Goal: Task Accomplishment & Management: Manage account settings

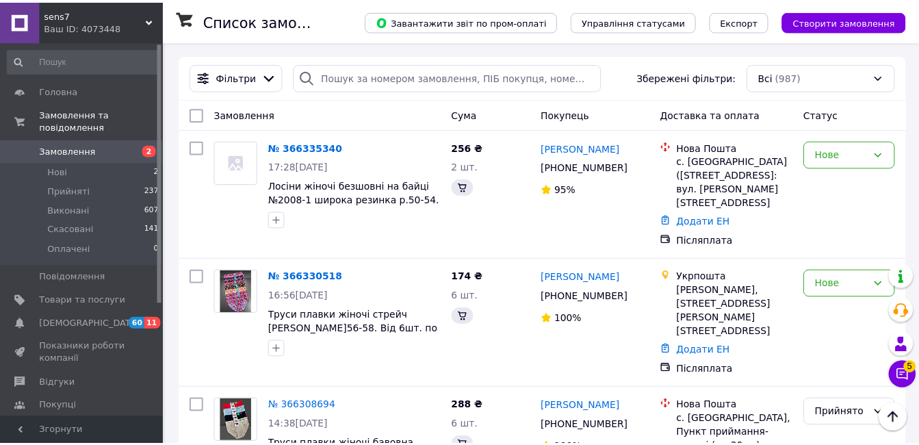
scroll to position [1851, 0]
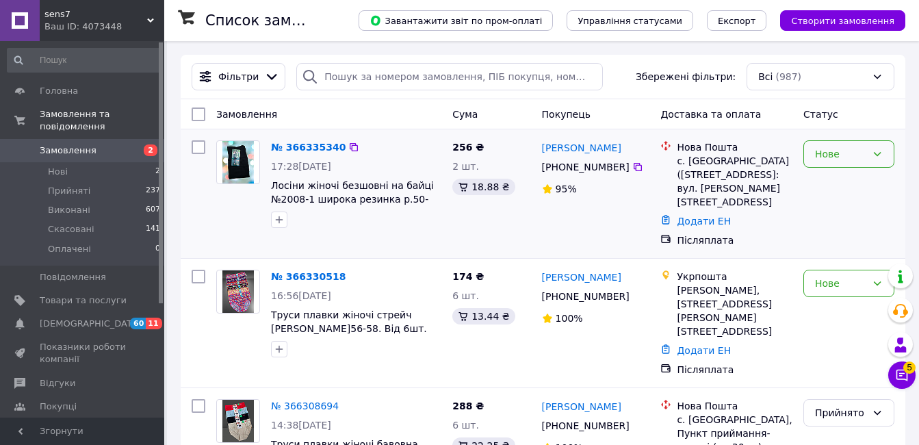
click at [844, 153] on div "Нове" at bounding box center [840, 153] width 51 height 15
click at [835, 178] on li "Прийнято" at bounding box center [849, 184] width 90 height 25
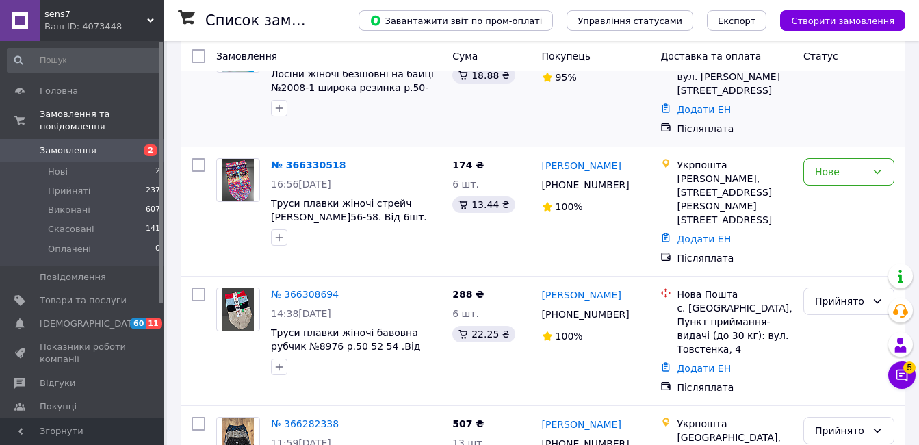
scroll to position [137, 0]
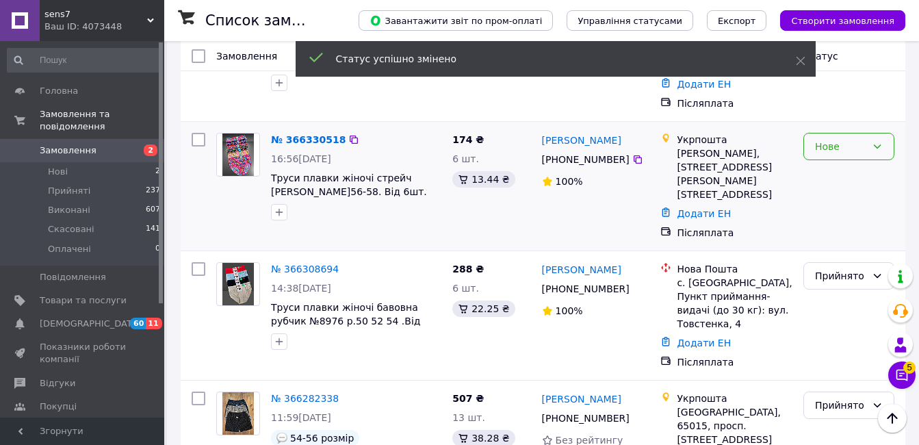
click at [839, 144] on div "Нове" at bounding box center [840, 146] width 51 height 15
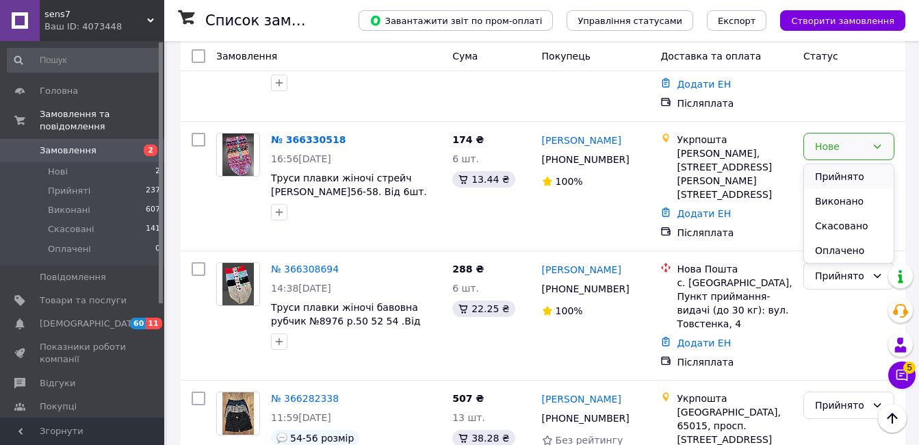
click at [831, 173] on li "Прийнято" at bounding box center [849, 176] width 90 height 25
